Goal: Transaction & Acquisition: Subscribe to service/newsletter

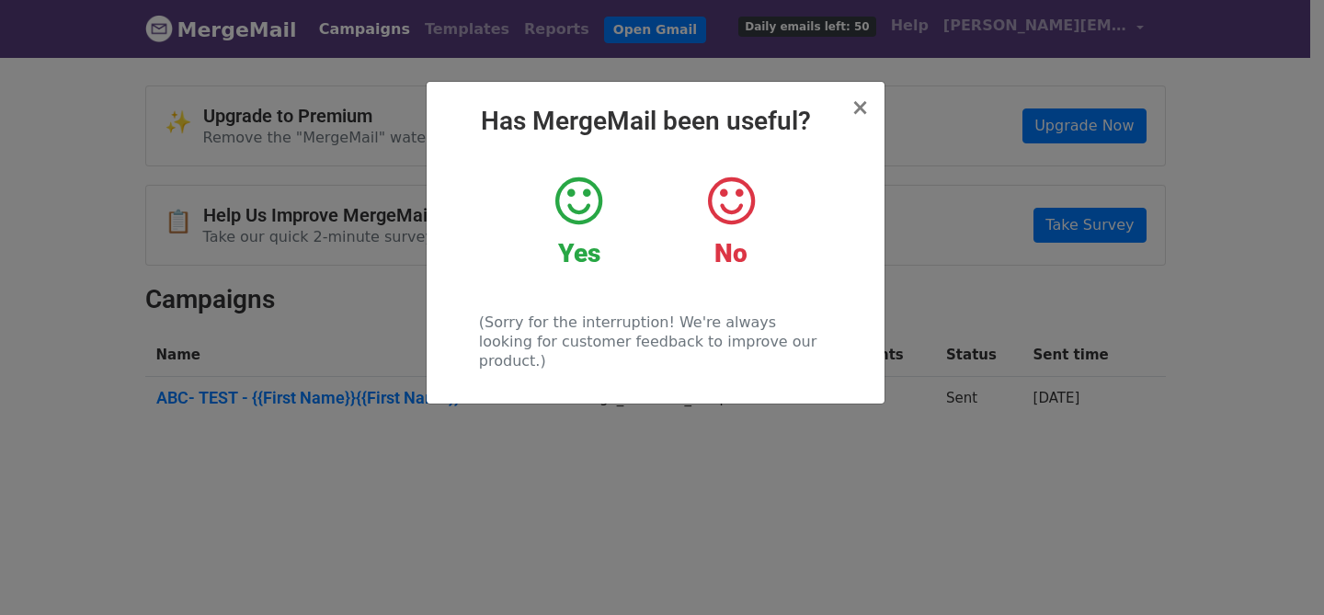
scroll to position [8, 0]
click at [859, 108] on span "×" at bounding box center [859, 108] width 18 height 26
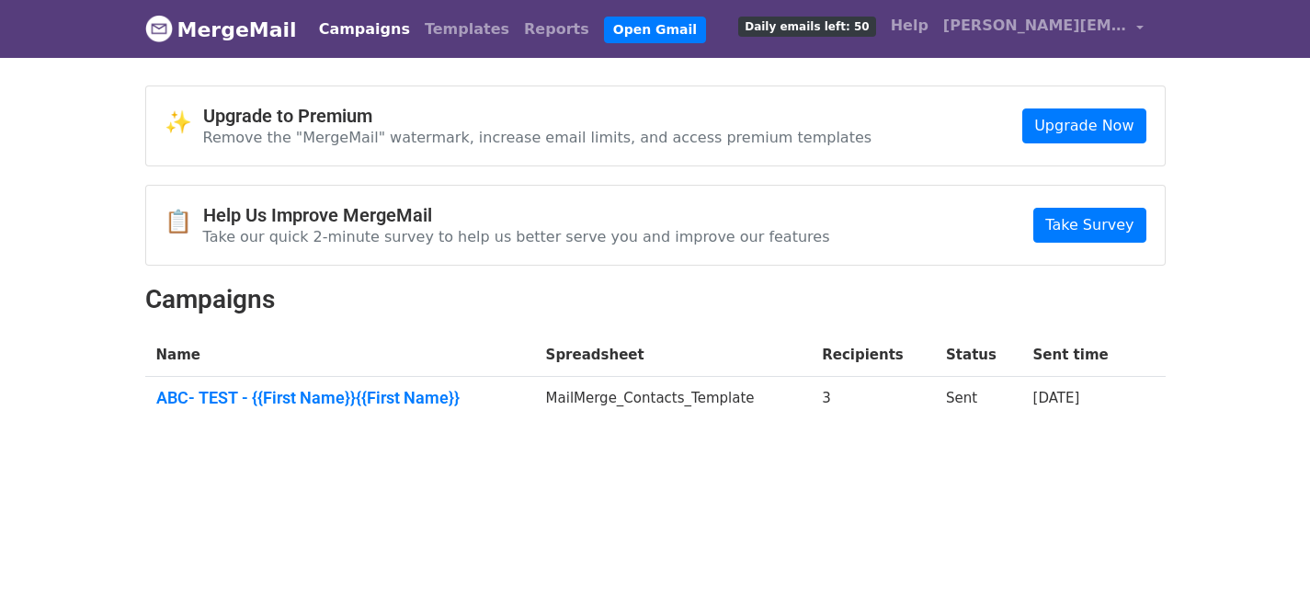
click at [1255, 339] on body "MergeMail Campaigns Templates Reports Open Gmail Daily emails left: 50 Help jim…" at bounding box center [655, 257] width 1310 height 515
click at [315, 141] on p "Remove the "MergeMail" watermark, increase email limits, and access premium tem…" at bounding box center [537, 137] width 669 height 19
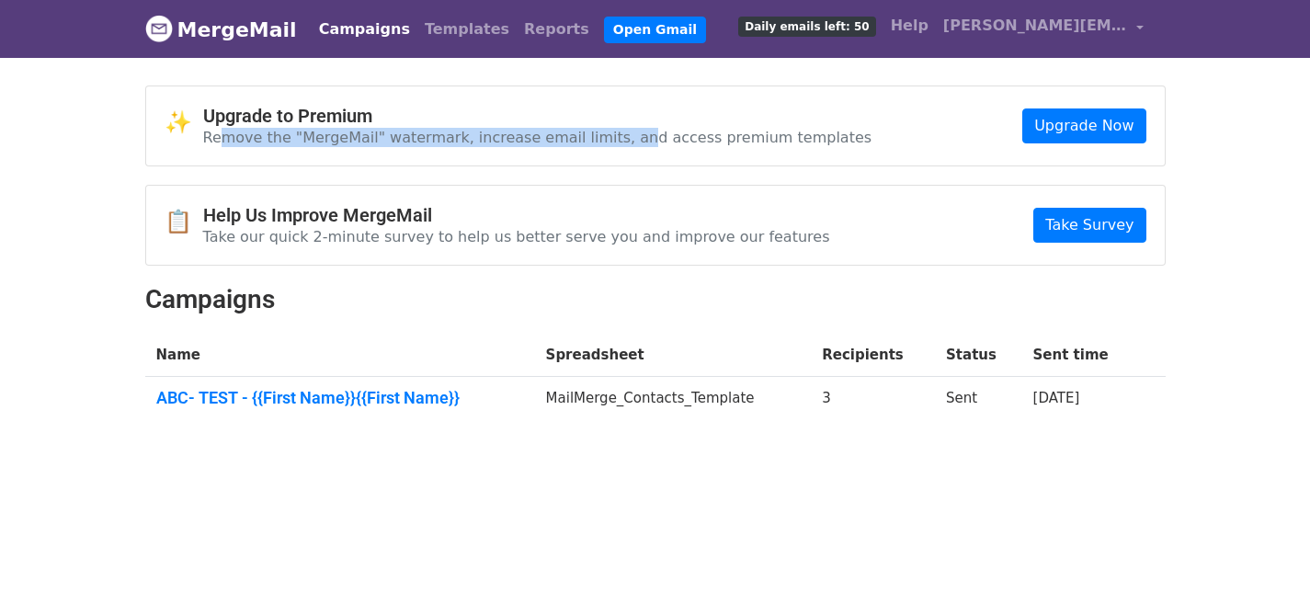
drag, startPoint x: 220, startPoint y: 133, endPoint x: 602, endPoint y: 129, distance: 382.4
type textarea "move the "MergeMail" watermark, increase email limits, an"
click at [602, 129] on p "Remove the "MergeMail" watermark, increase email limits, and access premium tem…" at bounding box center [537, 137] width 669 height 19
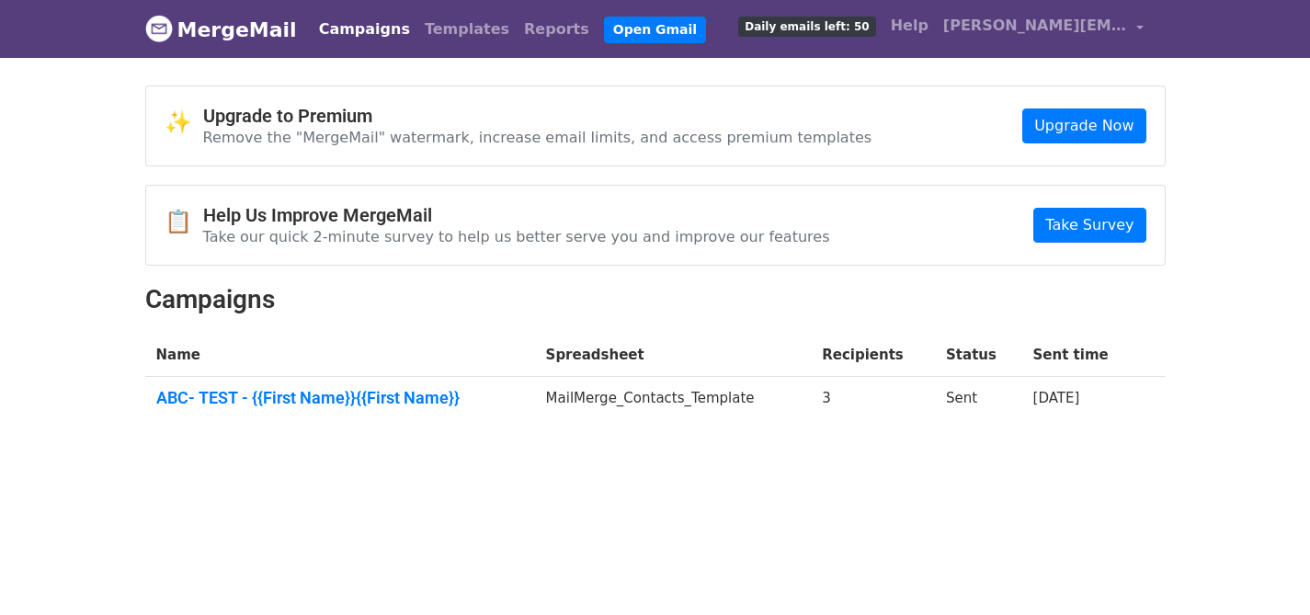
click at [774, 120] on h4 "Upgrade to Premium" at bounding box center [537, 116] width 669 height 22
click at [1096, 111] on link "Upgrade Now" at bounding box center [1083, 125] width 123 height 35
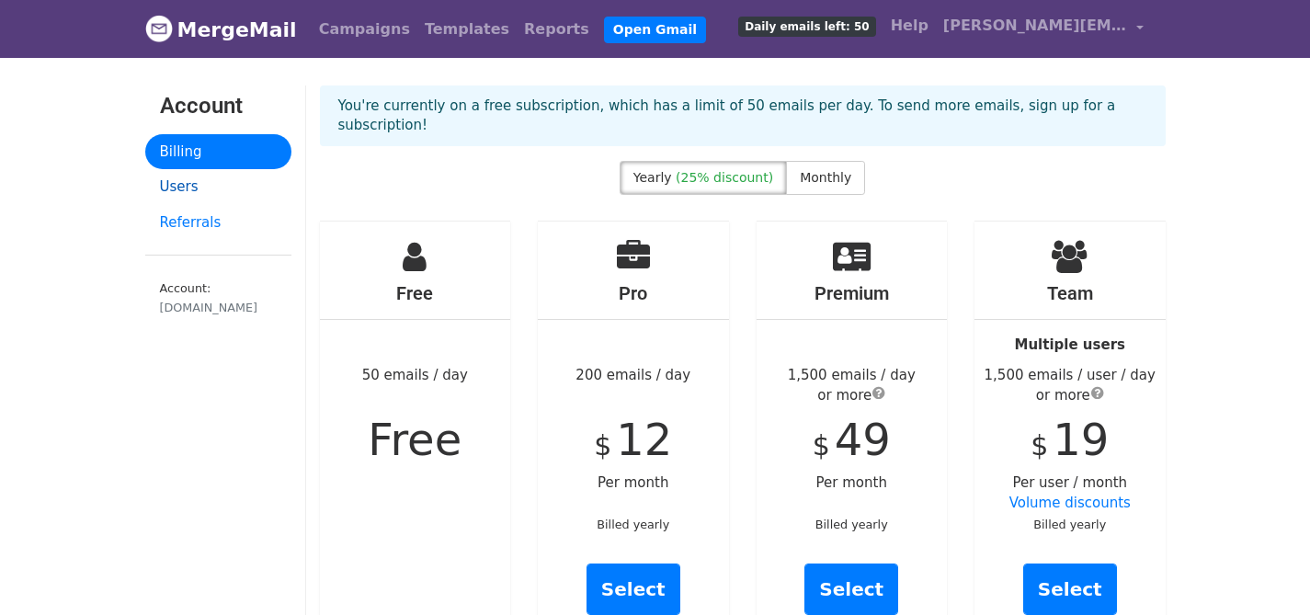
scroll to position [4, 0]
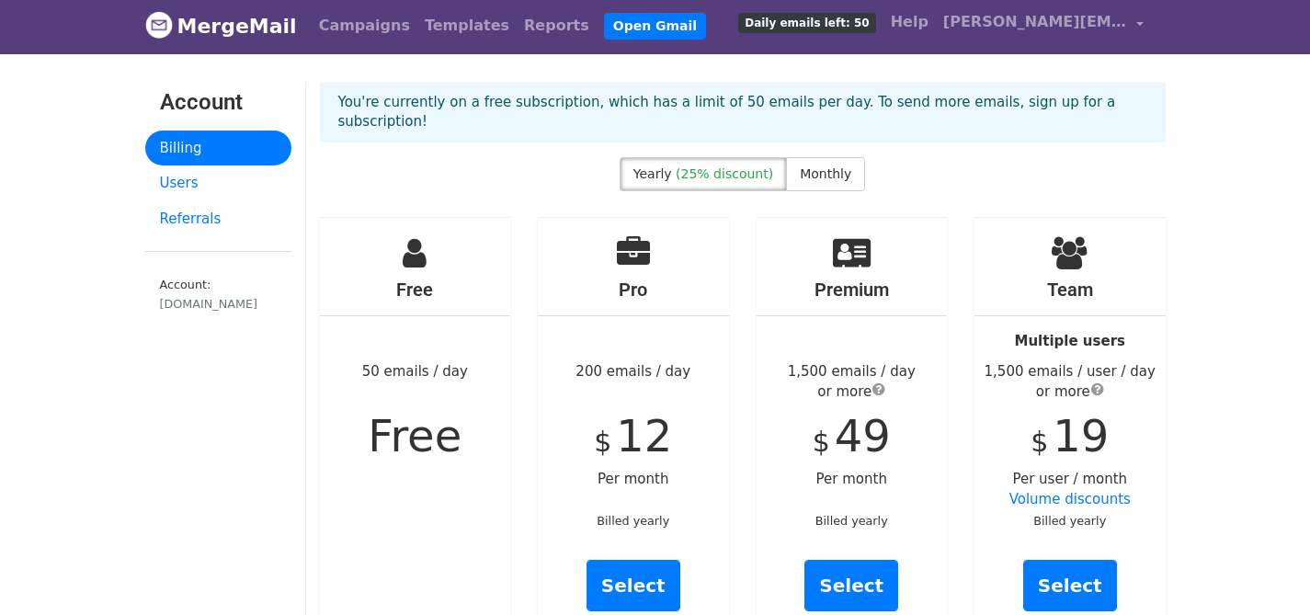
drag, startPoint x: 409, startPoint y: 104, endPoint x: 1137, endPoint y: 111, distance: 728.0
type textarea "ently on a free subscription, which has a limit of 50 emails per day. To send m…"
click at [1137, 111] on div "You're currently on a free subscription, which has a limit of 50 emails per day…" at bounding box center [743, 112] width 846 height 61
click at [1140, 19] on link "[PERSON_NAME][EMAIL_ADDRESS][DOMAIN_NAME]" at bounding box center [1043, 25] width 215 height 43
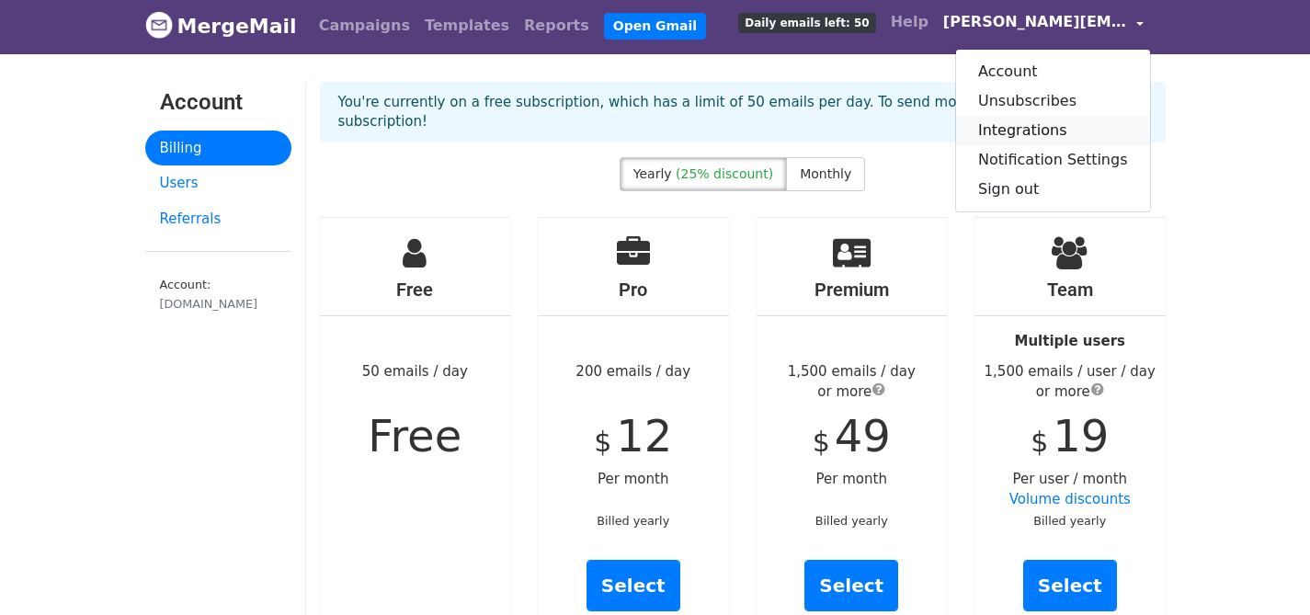
click at [1022, 131] on link "Integrations" at bounding box center [1053, 130] width 194 height 29
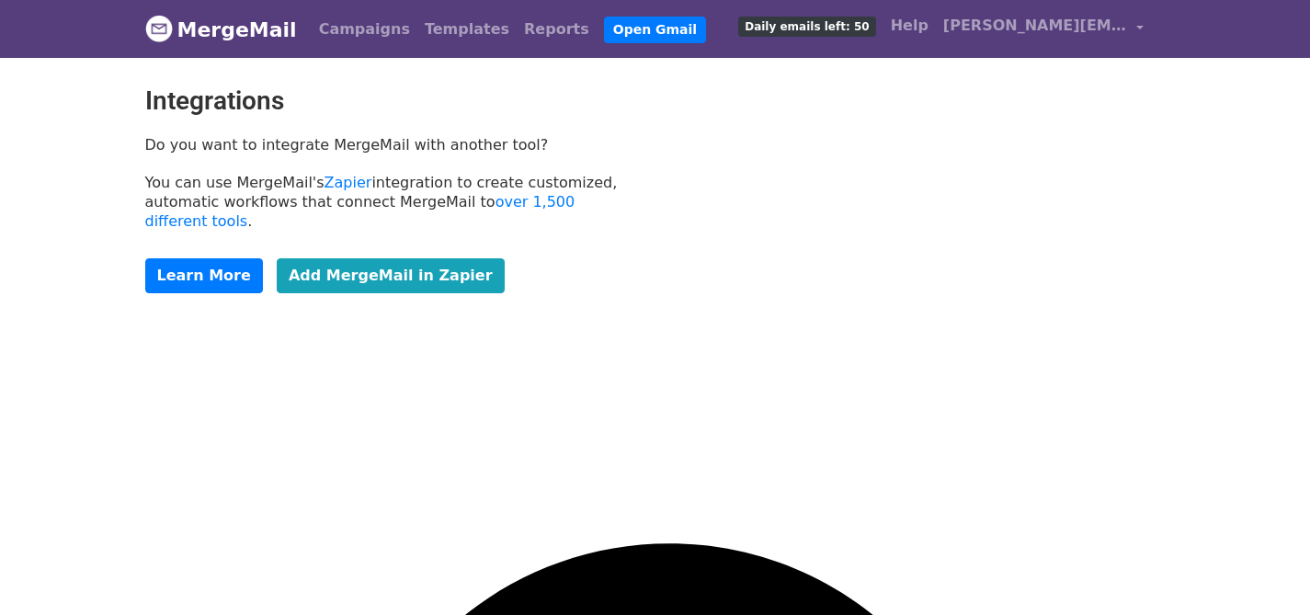
scroll to position [8, 0]
click at [343, 181] on link "Zapier" at bounding box center [348, 182] width 48 height 17
